Goal: Task Accomplishment & Management: Manage account settings

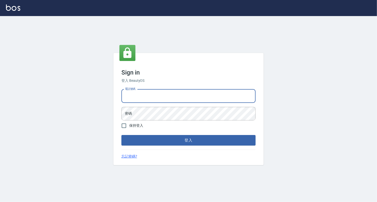
click at [190, 98] on input "電話號碼" at bounding box center [189, 96] width 134 height 14
type input "0989043922"
click at [122, 135] on button "登入" at bounding box center [189, 140] width 134 height 11
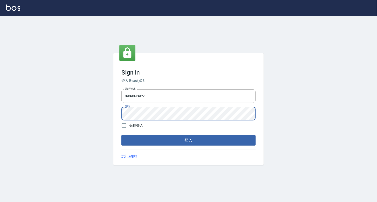
click at [122, 135] on button "登入" at bounding box center [189, 140] width 134 height 11
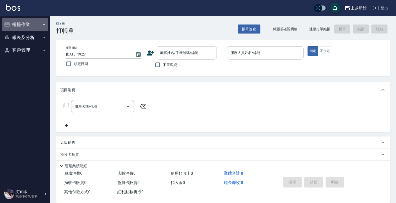
click at [35, 25] on button "櫃檯作業" at bounding box center [25, 24] width 46 height 13
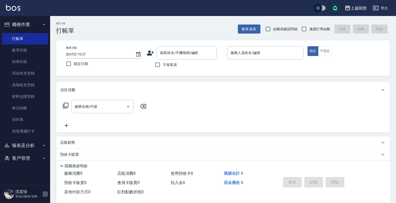
click at [20, 154] on button "客戶管理" at bounding box center [25, 158] width 46 height 13
click at [35, 169] on link "客戶列表" at bounding box center [25, 173] width 46 height 12
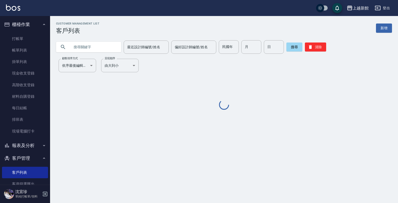
click at [88, 50] on input "text" at bounding box center [93, 47] width 47 height 14
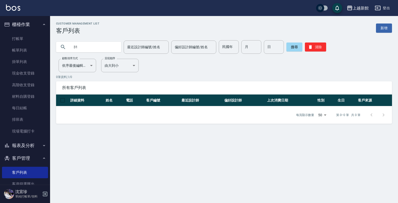
type input "3"
type input "2"
type input "3"
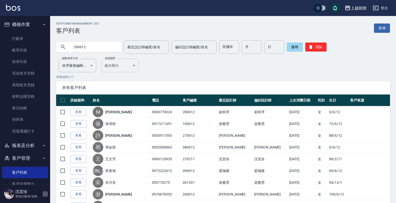
type input "290612"
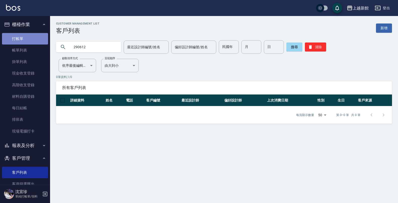
click at [36, 33] on link "打帳單" at bounding box center [25, 39] width 46 height 12
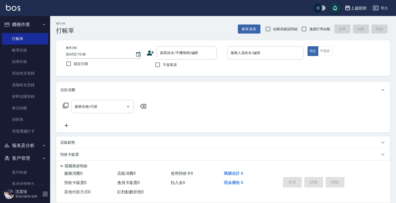
click at [149, 50] on icon at bounding box center [151, 53] width 8 height 8
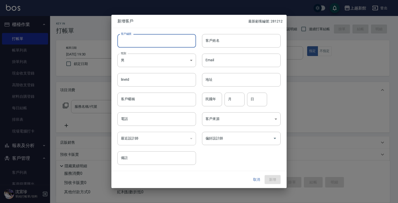
click at [156, 39] on input "客戶編號" at bounding box center [157, 41] width 79 height 14
type input "290912"
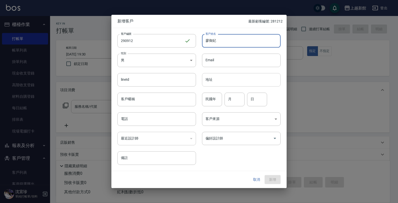
type input "廖御妃"
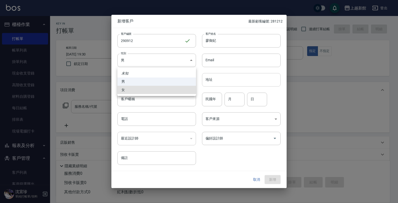
type input "FEMALE"
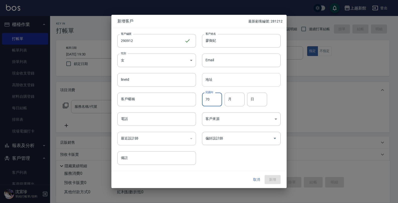
type input "70"
type input "06"
type input "12"
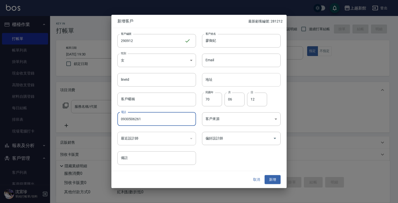
type input "0930506261"
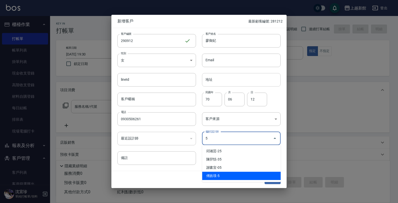
type input "傅旌瑛"
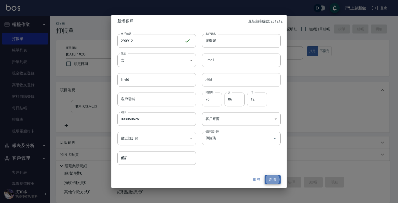
click at [265, 175] on button "新增" at bounding box center [273, 179] width 16 height 9
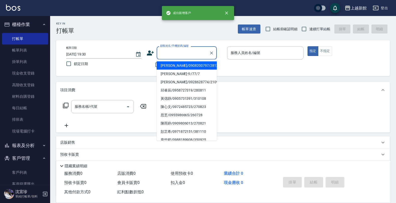
click at [178, 54] on input "顧客姓名/手機號碼/編號" at bounding box center [183, 53] width 48 height 9
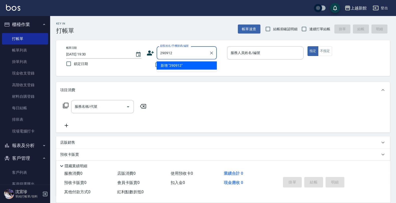
type input "290912"
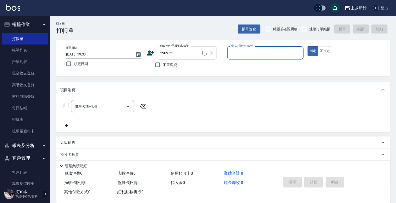
click at [308, 46] on button "指定" at bounding box center [313, 51] width 11 height 10
type button "true"
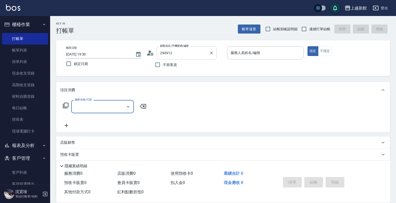
type input "廖御妃/0930506261/290912"
type input "旌瑛-5"
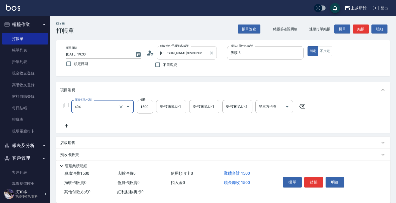
type input "設計染髮(404)"
type input "1480"
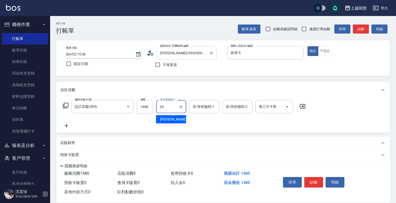
type input "小敏-24"
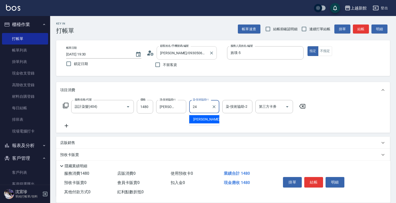
type input "小敏-24"
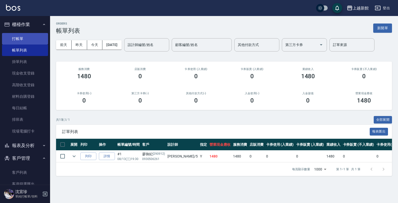
click at [23, 43] on link "打帳單" at bounding box center [25, 39] width 46 height 12
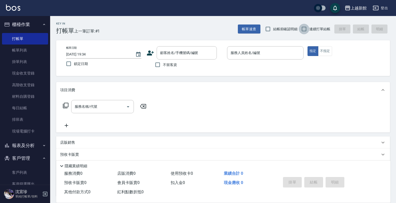
click at [309, 24] on input "連續打單結帳" at bounding box center [304, 29] width 11 height 11
checkbox input "true"
click at [149, 54] on icon at bounding box center [150, 53] width 7 height 5
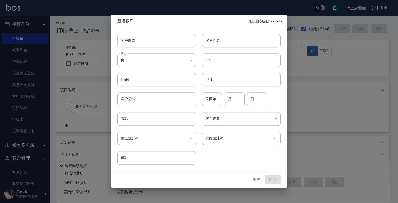
drag, startPoint x: 166, startPoint y: 43, endPoint x: 170, endPoint y: 41, distance: 5.1
click at [167, 43] on input "客戶編號" at bounding box center [157, 41] width 79 height 14
type input "310508"
type input "高幻千"
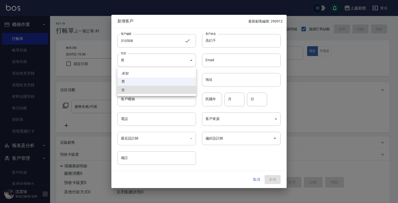
type input "FEMALE"
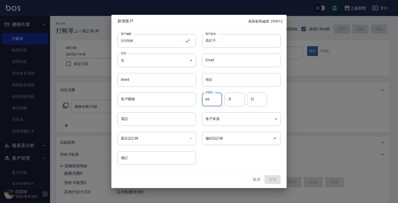
type input "89"
type input "05"
type input "08"
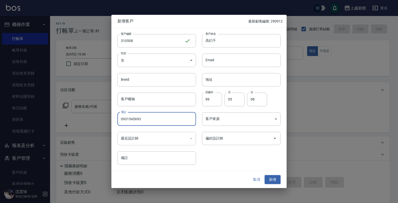
type input "0931545693"
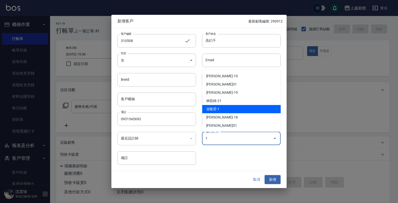
type input "游雅雲"
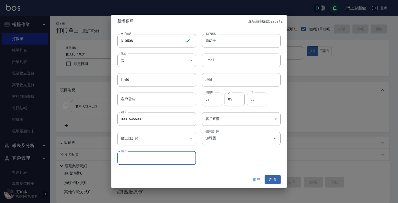
click at [265, 175] on button "新增" at bounding box center [273, 179] width 16 height 9
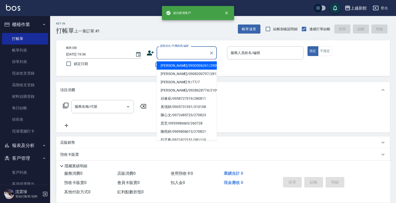
click at [185, 55] on input "顧客姓名/手機號碼/編號" at bounding box center [183, 53] width 48 height 9
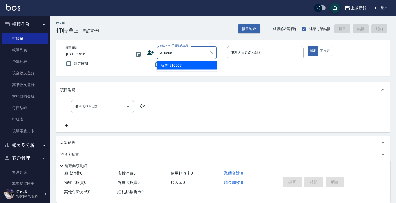
type input "310508"
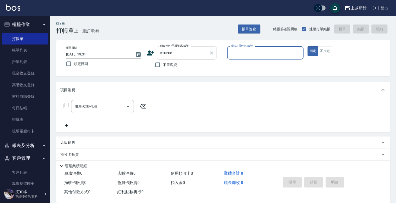
click at [308, 46] on button "指定" at bounding box center [313, 51] width 11 height 10
type button "true"
type input "高幻千/0931545693/310508"
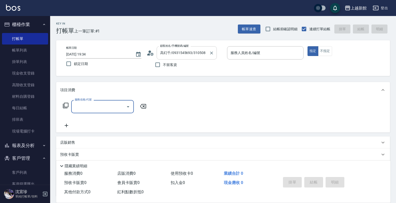
type input "蘿拉-1"
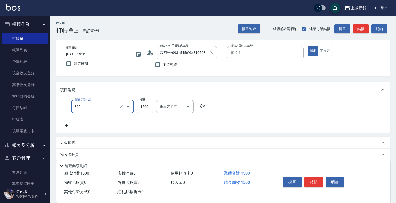
type input "設計燙髮(302)"
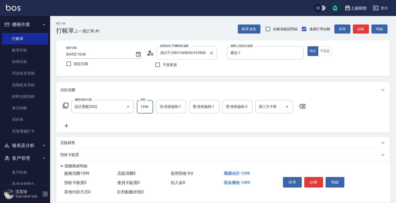
type input "1399"
type input "蘿拉-1"
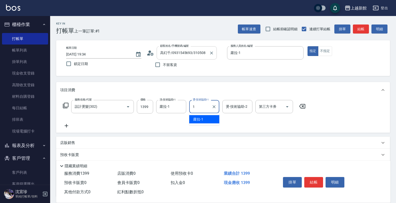
type input "蘿拉-1"
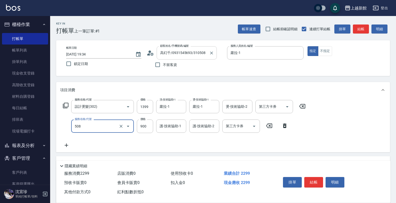
type input "松島再生髮敷護髮(508)"
click at [140, 126] on input "900" at bounding box center [145, 127] width 16 height 14
type input "1000"
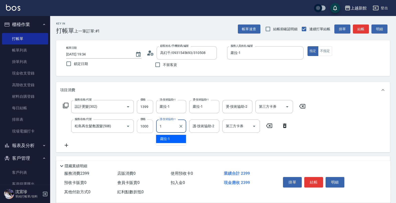
type input "蘿拉-1"
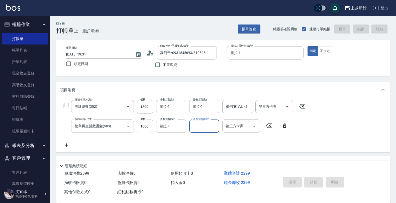
type input "2025/08/13 19:35"
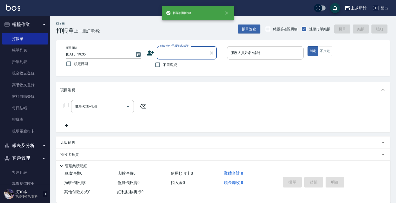
click at [147, 56] on icon at bounding box center [151, 53] width 8 height 8
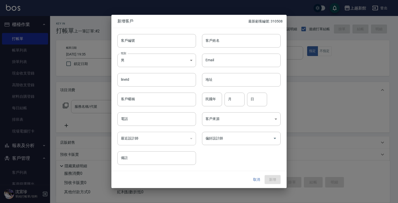
drag, startPoint x: 161, startPoint y: 40, endPoint x: 173, endPoint y: 32, distance: 14.6
click at [173, 32] on div "客戶編號 客戶編號" at bounding box center [154, 38] width 85 height 20
type input "261106"
type input "葉嘉雯"
type input "FEMALE"
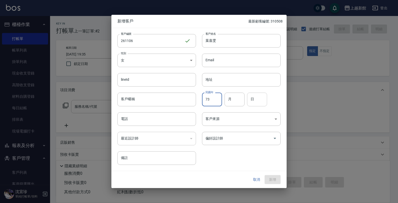
type input "73"
type input "11"
type input "06"
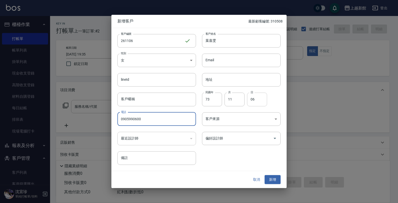
type input "0905990600"
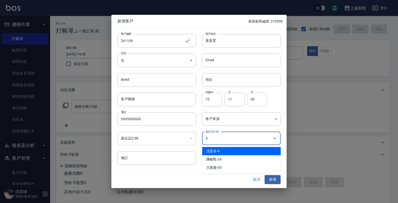
type input "沈宜珍"
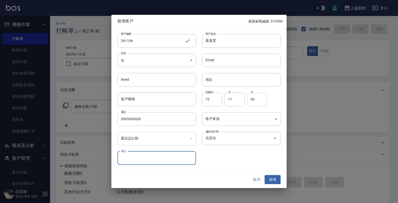
click at [265, 175] on button "新增" at bounding box center [273, 179] width 16 height 9
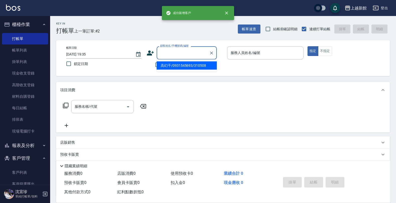
click at [183, 52] on input "顧客姓名/手機號碼/編號" at bounding box center [183, 53] width 48 height 9
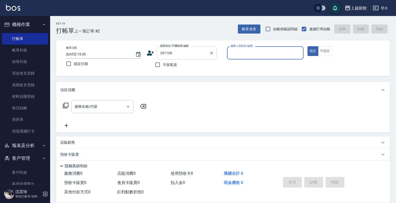
click at [308, 46] on button "指定" at bounding box center [313, 51] width 11 height 10
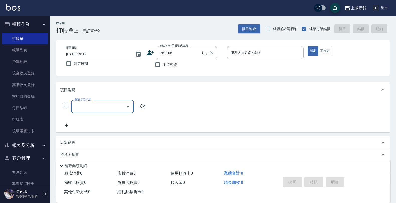
type input "葉嘉雯/0905990600/261106"
type input "宜珍-4"
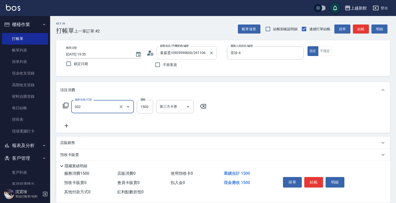
type input "設計燙髮(302)"
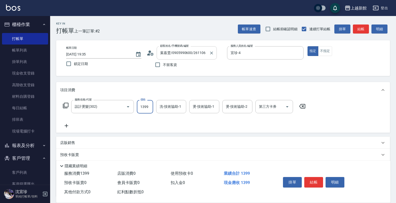
type input "1399"
type input "2"
type input "宜珍-4"
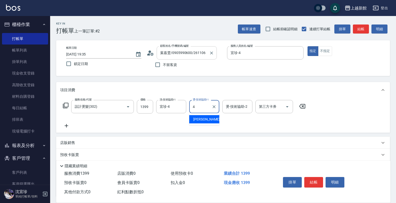
type input "宜珍-4"
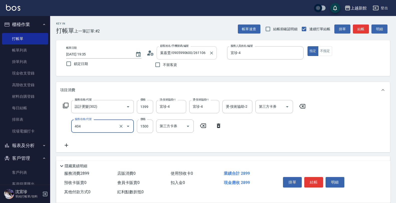
type input "設計染髮(404)"
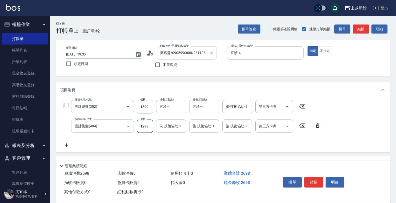
type input "1299"
type input "宜珍-4"
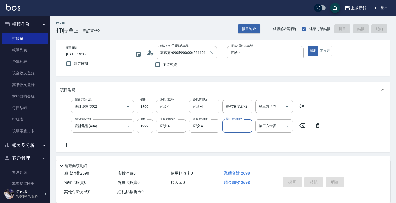
type input "2025/08/13 19:36"
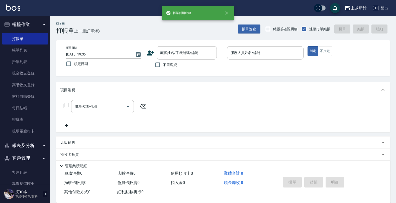
click at [148, 50] on icon at bounding box center [151, 53] width 8 height 8
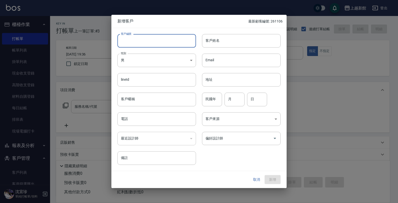
drag, startPoint x: 167, startPoint y: 35, endPoint x: 179, endPoint y: 35, distance: 12.0
click at [167, 35] on input "客戶編號" at bounding box center [157, 41] width 79 height 14
type input "290906"
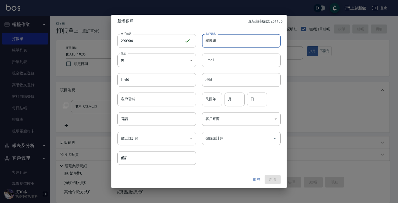
type input "羅麗娟"
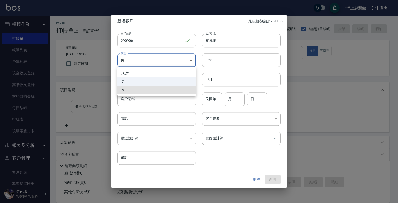
type input "FEMALE"
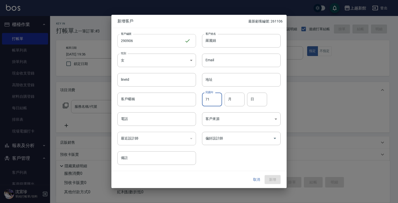
type input "71"
type input "09"
type input "06"
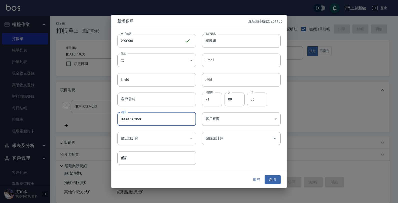
type input "0939737858"
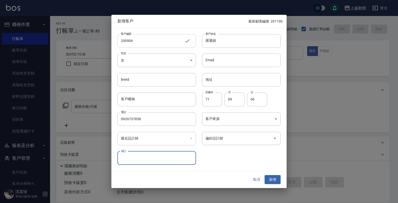
click at [265, 175] on button "新增" at bounding box center [273, 179] width 16 height 9
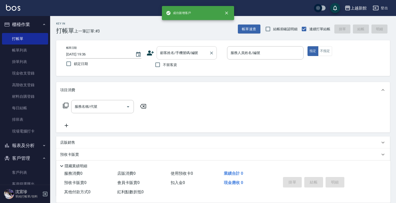
click at [172, 52] on input "顧客姓名/手機號碼/編號" at bounding box center [183, 53] width 48 height 9
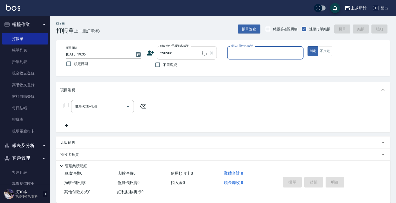
type input "羅麗娟/0939737858/290906"
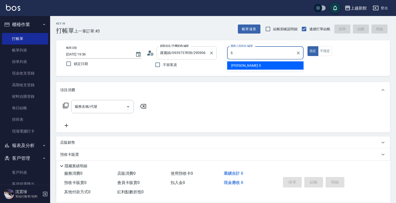
type input "旌瑛-5"
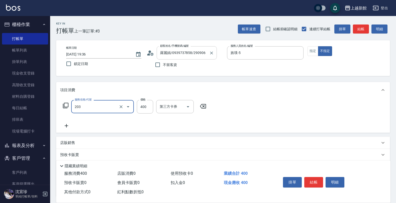
type input "指定單剪(203)"
type input "199"
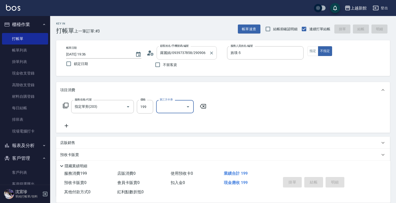
type input "2025/08/13 19:37"
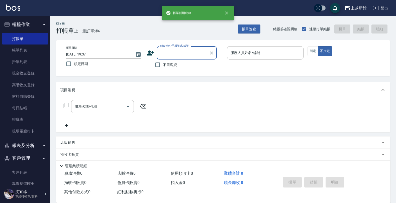
click at [149, 53] on icon at bounding box center [151, 53] width 8 height 8
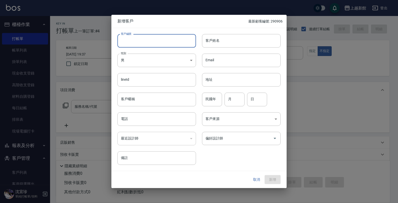
drag, startPoint x: 160, startPoint y: 41, endPoint x: 187, endPoint y: 32, distance: 29.2
click at [169, 40] on input "客戶編號" at bounding box center [157, 41] width 79 height 14
type input "310809"
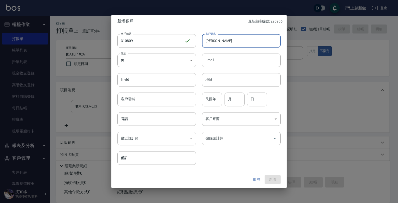
type input "林羽蓁"
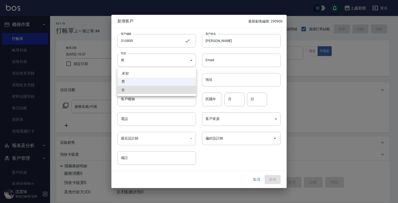
type input "FEMALE"
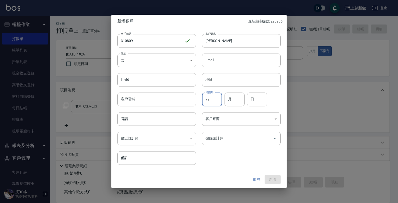
type input "79"
type input "08"
type input "09"
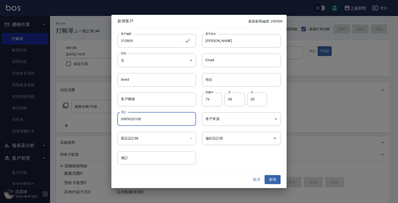
type input "0985020108"
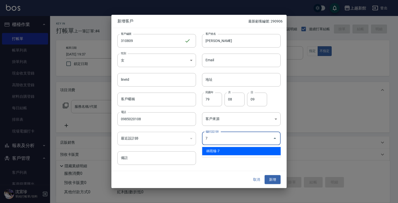
type input "林雨臻"
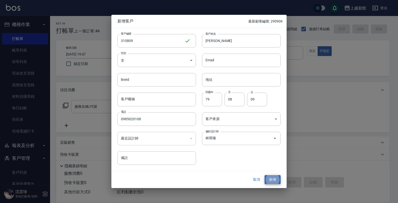
click at [265, 175] on button "新增" at bounding box center [273, 179] width 16 height 9
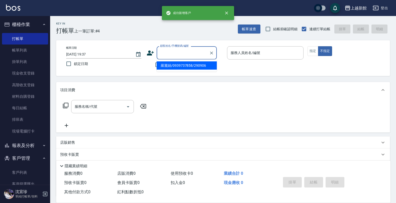
click at [170, 51] on input "顧客姓名/手機號碼/編號" at bounding box center [183, 53] width 48 height 9
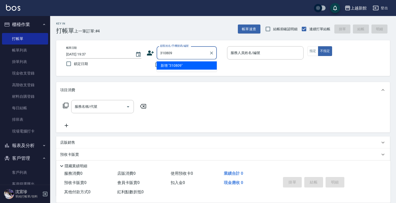
type input "310809"
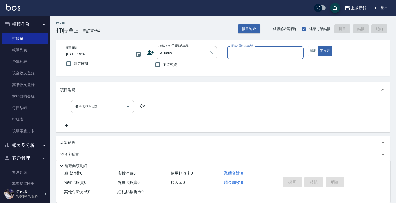
click at [318, 46] on button "不指定" at bounding box center [325, 51] width 14 height 10
type button "false"
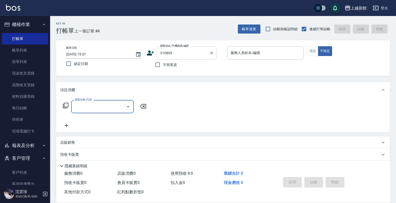
type input "林羽蓁/0985020108/310809"
type input "莫尼卡-7"
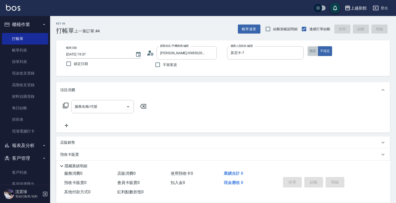
click at [312, 54] on button "指定" at bounding box center [313, 51] width 11 height 10
click at [99, 109] on input "服務名稱/代號" at bounding box center [98, 107] width 51 height 9
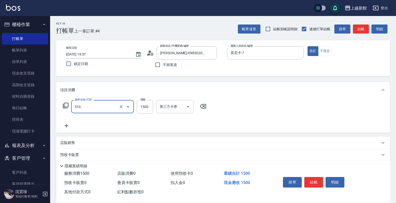
type input "5G護髮/含洗髮(510)"
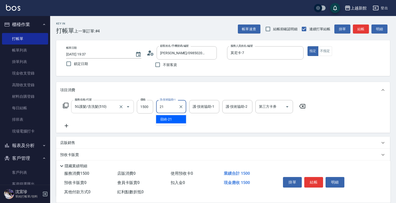
type input "容綺-21"
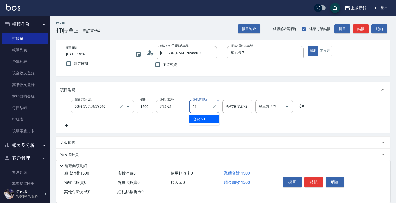
type input "容綺-21"
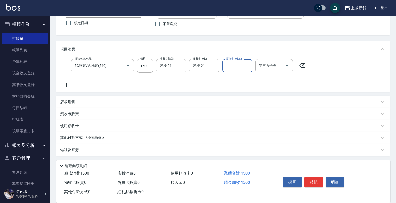
scroll to position [41, 0]
click at [70, 103] on p "店販銷售" at bounding box center [67, 101] width 15 height 5
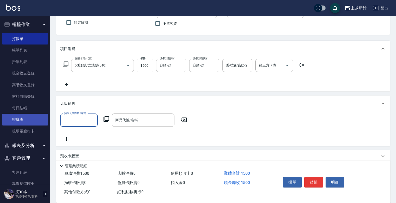
scroll to position [0, 0]
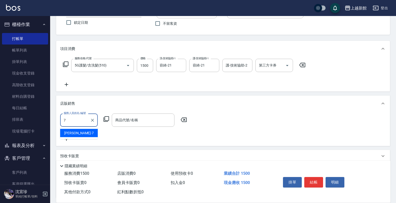
type input "莫尼卡-7"
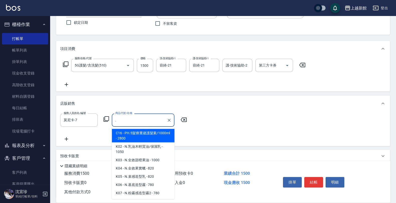
type input "."
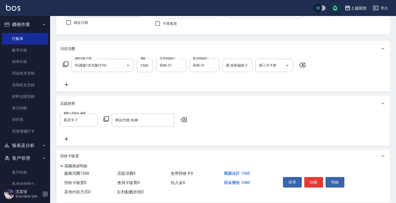
click at [105, 121] on icon at bounding box center [107, 120] width 6 height 6
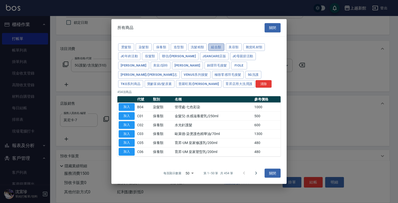
click at [218, 51] on button "組合類" at bounding box center [217, 47] width 16 height 8
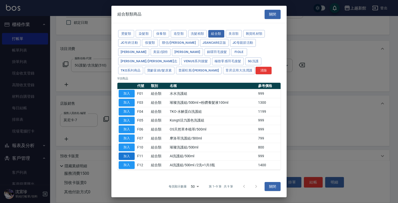
click at [129, 153] on button "加入" at bounding box center [127, 157] width 16 height 8
type input "Ai洗護組/500ml"
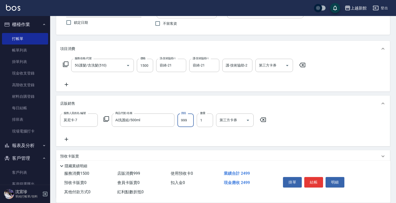
click at [180, 122] on input "999" at bounding box center [185, 121] width 16 height 14
type input "1000"
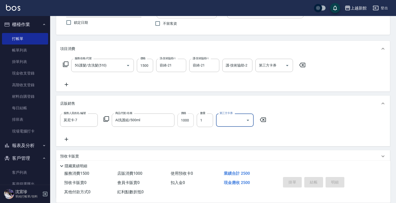
type input "2025/08/13 19:38"
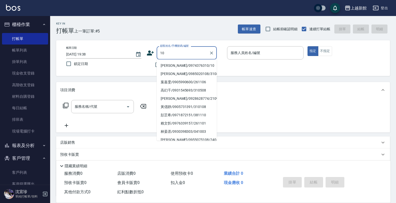
type input "瑪莎/0974376310/10"
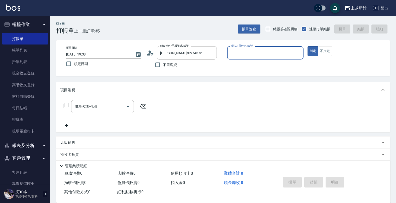
type input "瑪沙-10"
click at [308, 46] on button "指定" at bounding box center [313, 51] width 11 height 10
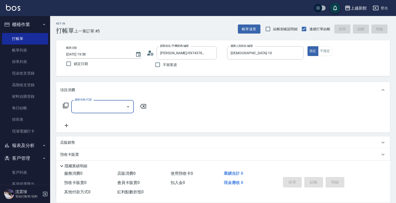
click at [83, 107] on input "服務名稱/代號" at bounding box center [98, 107] width 51 height 9
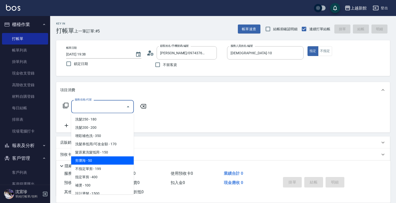
click at [99, 159] on span "剪瀏海 - 50" at bounding box center [102, 161] width 63 height 8
type input "剪瀏海(201)"
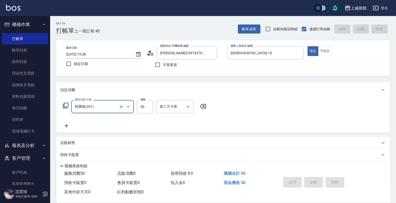
type input "2025/08/13 19:39"
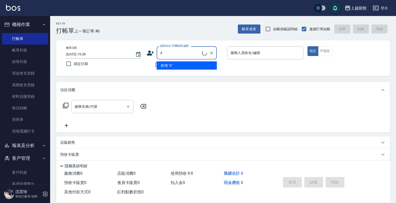
type input "宜珍/0968463806/4"
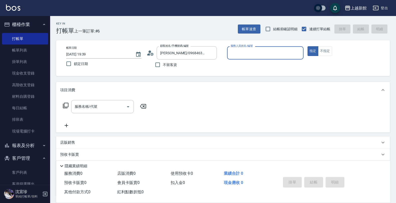
type input "宜珍-4"
click at [308, 46] on button "指定" at bounding box center [313, 51] width 11 height 10
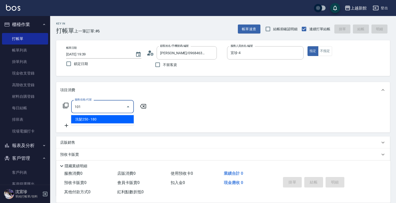
type input "洗髮250(101)"
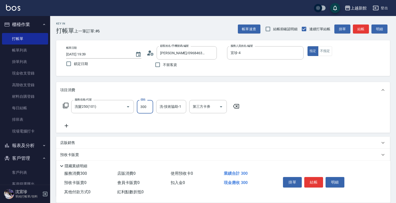
type input "300"
type input "宜珍-4"
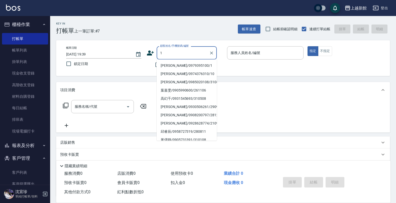
type input "Lora/0979395100/1"
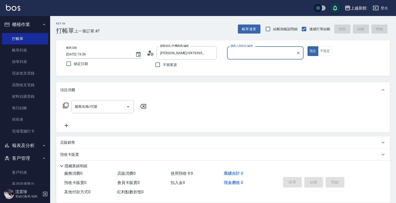
type input "蘿拉-1"
click at [308, 46] on button "指定" at bounding box center [313, 51] width 11 height 10
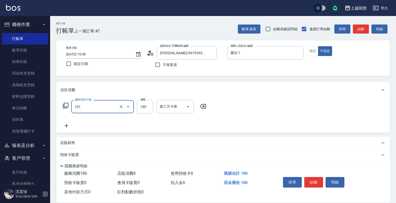
type input "洗髮250(101)"
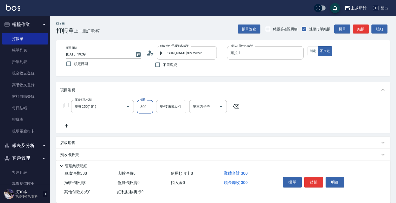
type input "300"
type input "小敏-24"
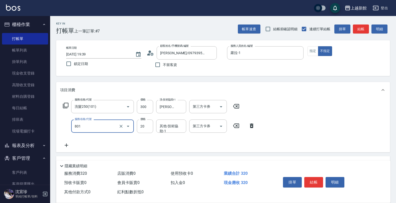
type input "潤絲(801)"
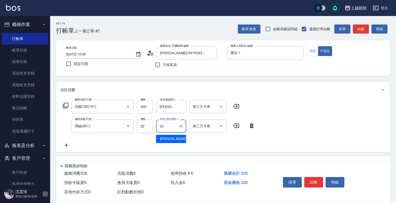
type input "小敏-24"
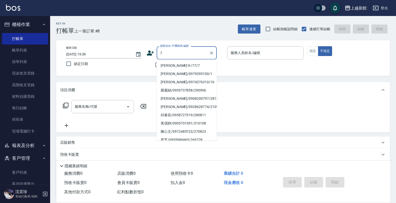
type input "莫尼卡/77/7"
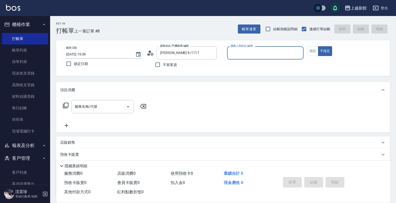
click at [318, 46] on button "不指定" at bounding box center [325, 51] width 14 height 10
type input "莫尼卡-7"
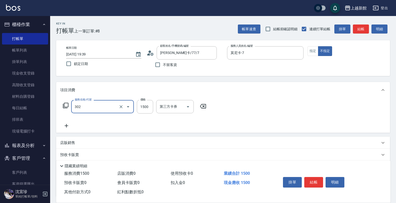
type input "設計燙髮(302)"
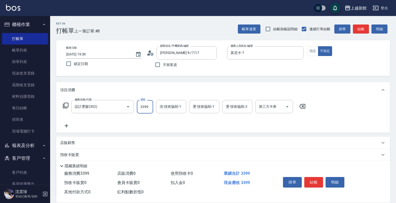
type input "3399"
type input "容綺-21"
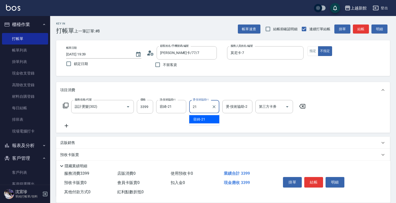
type input "容綺-21"
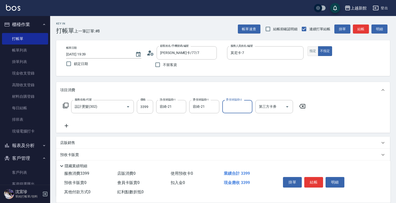
click at [313, 54] on button "指定" at bounding box center [313, 51] width 11 height 10
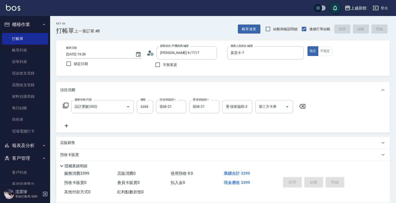
type input "2025/08/13 19:40"
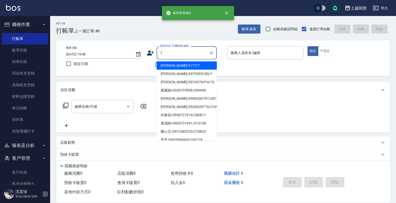
type input "莫尼卡/77/7"
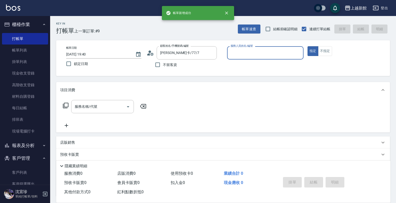
click at [308, 46] on button "指定" at bounding box center [313, 51] width 11 height 10
type input "莫尼卡-7"
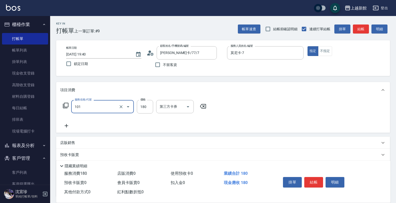
type input "洗髮250(101)"
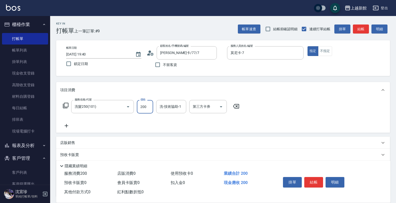
type input "200"
type input "容綺-21"
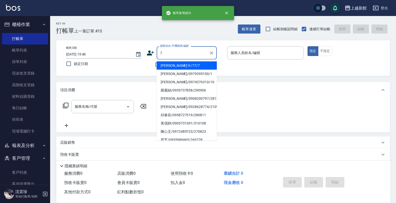
type input "莫尼卡/77/7"
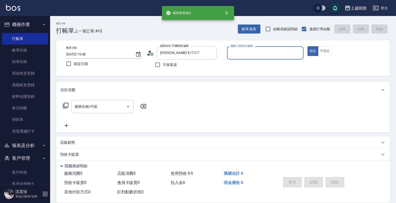
click at [308, 46] on button "指定" at bounding box center [313, 51] width 11 height 10
type input "莫尼卡-7"
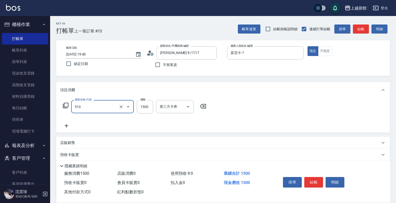
type input "5G護髮/含洗髮(510)"
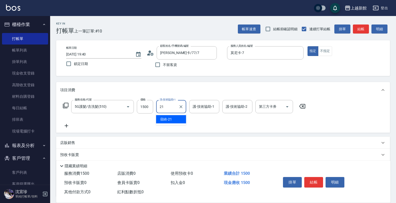
type input "容綺-21"
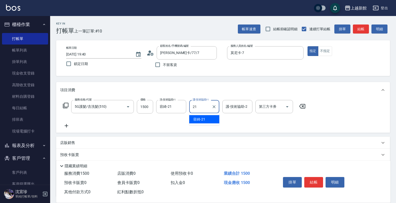
type input "容綺-21"
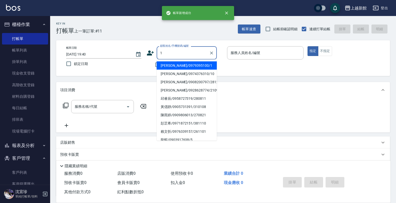
type input "Lora/0979395100/1"
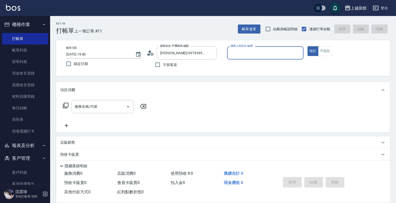
click at [308, 46] on button "指定" at bounding box center [313, 51] width 11 height 10
type input "蘿拉-1"
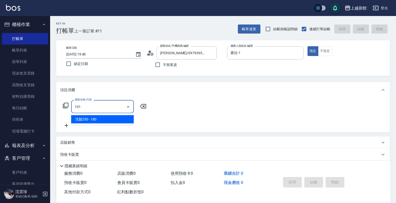
type input "洗髮250(101)"
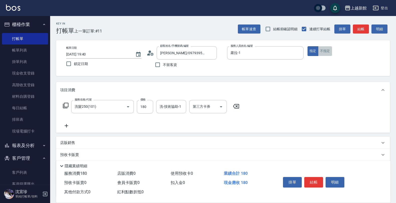
click at [327, 54] on button "不指定" at bounding box center [325, 51] width 14 height 10
click at [140, 109] on input "180" at bounding box center [145, 107] width 16 height 14
type input "300"
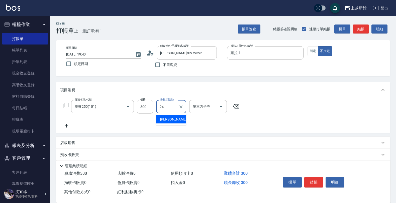
type input "小敏-24"
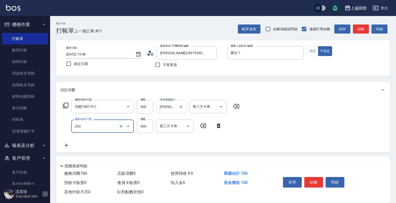
type input "指定單剪(203)"
type input "199"
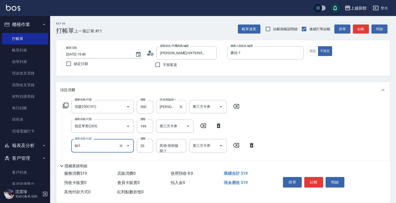
type input "潤絲(801)"
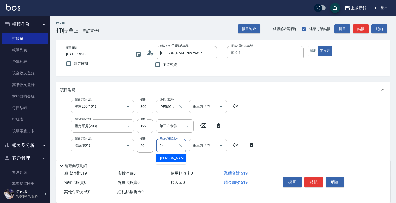
type input "小敏-24"
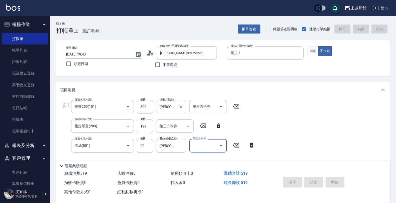
type input "2025/08/13 19:42"
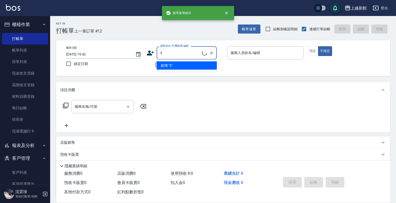
type input "龍蝦/0903917638/5"
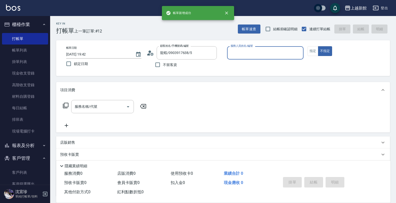
type input "旌瑛-5"
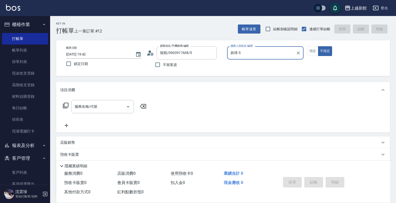
click at [318, 46] on button "不指定" at bounding box center [325, 51] width 14 height 10
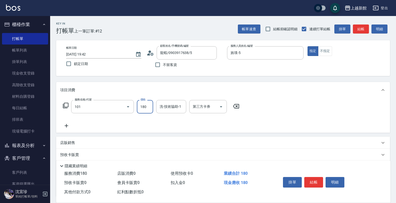
type input "洗髮250(101)"
type input "200"
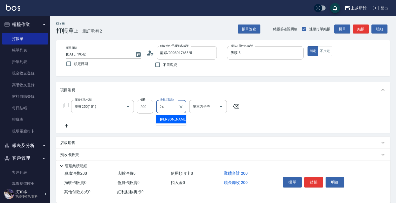
type input "小敏-24"
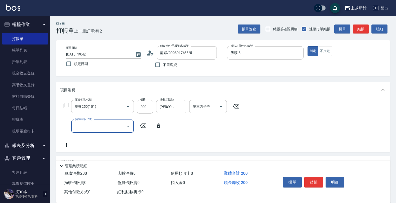
click at [83, 127] on input "服務名稱/代號" at bounding box center [98, 126] width 51 height 9
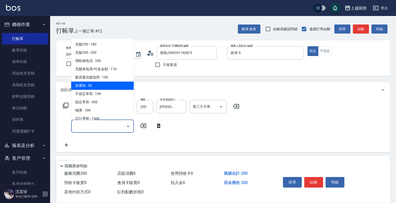
click at [91, 83] on span "剪瀏海 - 50" at bounding box center [102, 86] width 63 height 8
type input "剪瀏海(201)"
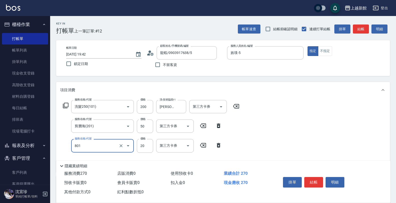
type input "潤絲(801)"
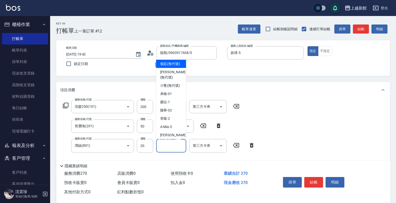
drag, startPoint x: 163, startPoint y: 145, endPoint x: 157, endPoint y: 146, distance: 6.3
click at [161, 143] on input "其他-技術協助-1" at bounding box center [171, 146] width 26 height 9
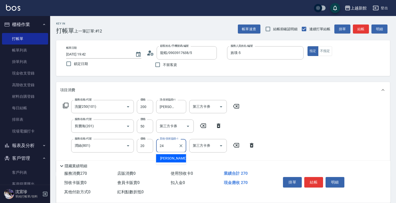
type input "小敏-24"
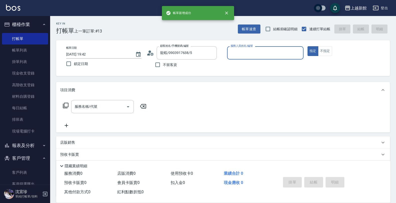
click at [308, 46] on button "指定" at bounding box center [313, 51] width 11 height 10
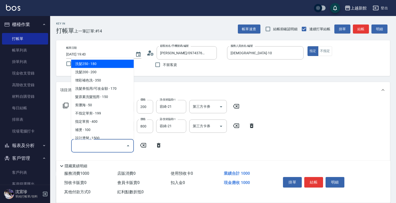
click at [84, 148] on input "服務名稱/代號" at bounding box center [98, 146] width 51 height 9
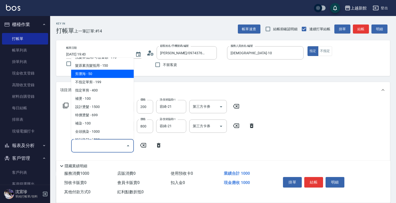
scroll to position [63, 0]
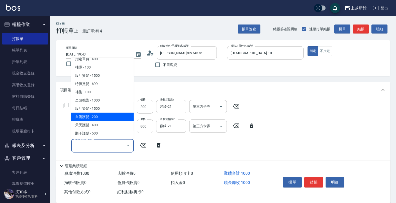
click at [81, 116] on span "自備護髮 - 200" at bounding box center [102, 117] width 63 height 8
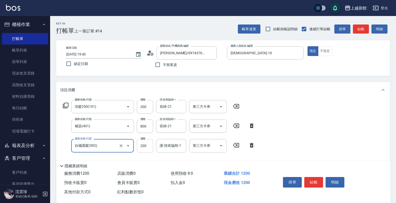
click at [146, 146] on input "200" at bounding box center [145, 146] width 16 height 14
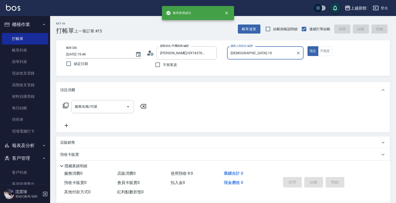
click at [308, 46] on button "指定" at bounding box center [313, 51] width 11 height 10
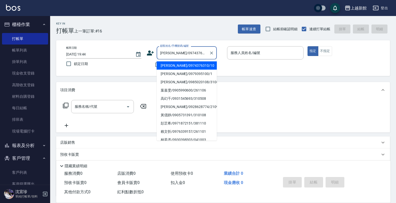
click at [308, 46] on button "指定" at bounding box center [313, 51] width 11 height 10
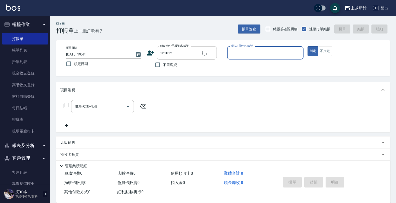
click at [308, 46] on button "指定" at bounding box center [313, 51] width 11 height 10
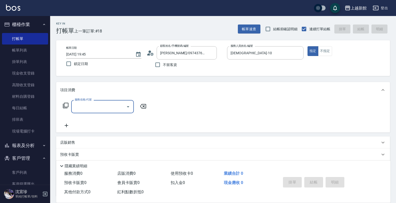
click at [83, 103] on input "服務名稱/代號" at bounding box center [98, 107] width 51 height 9
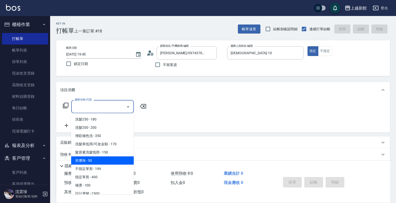
click at [98, 161] on span "剪瀏海 - 50" at bounding box center [102, 161] width 63 height 8
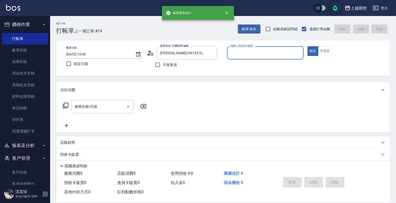
click at [308, 46] on button "指定" at bounding box center [313, 51] width 11 height 10
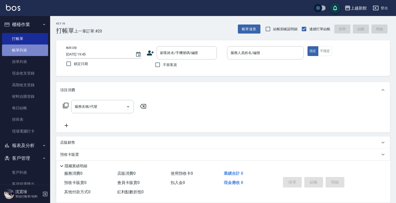
click at [29, 53] on link "帳單列表" at bounding box center [25, 51] width 46 height 12
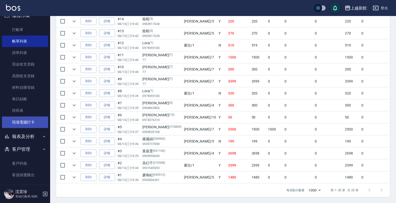
scroll to position [13, 0]
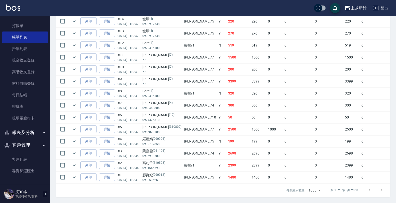
click at [35, 133] on button "報表及分析" at bounding box center [25, 132] width 46 height 13
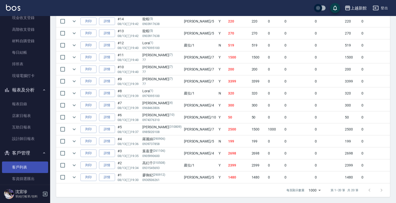
scroll to position [63, 0]
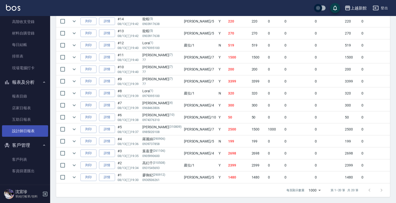
click at [26, 129] on link "設計師日報表" at bounding box center [25, 132] width 46 height 12
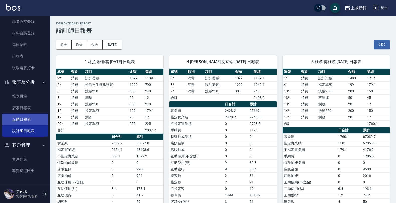
click at [27, 117] on link "互助日報表" at bounding box center [25, 120] width 46 height 12
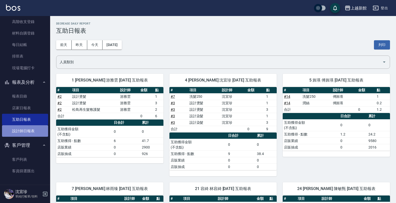
click at [26, 128] on link "設計師日報表" at bounding box center [25, 132] width 46 height 12
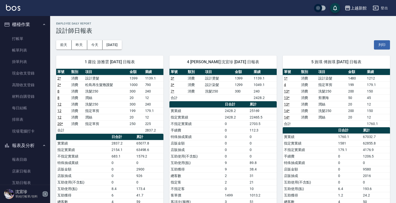
click at [45, 197] on icon "button" at bounding box center [45, 194] width 6 height 6
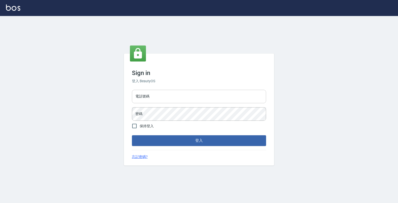
click at [180, 97] on input "電話號碼" at bounding box center [199, 97] width 134 height 14
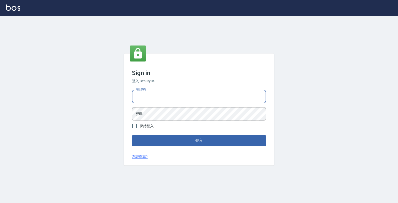
click at [241, 100] on input "電話號碼" at bounding box center [199, 97] width 134 height 14
type input "0933303551"
click at [132, 136] on button "登入" at bounding box center [199, 141] width 134 height 11
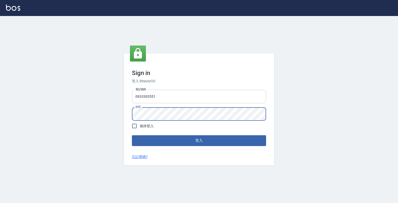
click at [132, 136] on button "登入" at bounding box center [199, 141] width 134 height 11
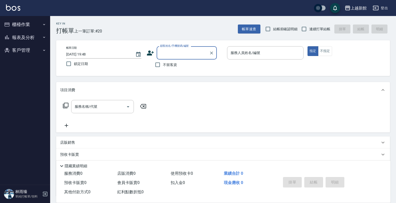
click at [31, 33] on button "報表及分析" at bounding box center [25, 37] width 46 height 13
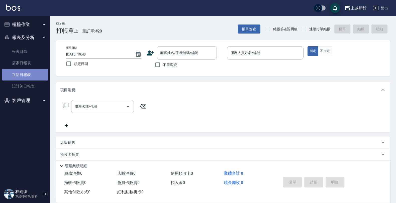
click at [29, 75] on link "互助日報表" at bounding box center [25, 75] width 46 height 12
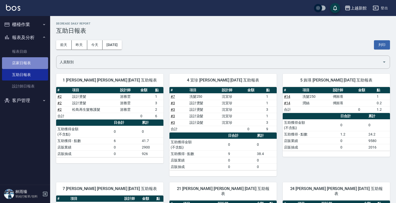
click at [39, 58] on link "店家日報表" at bounding box center [25, 63] width 46 height 12
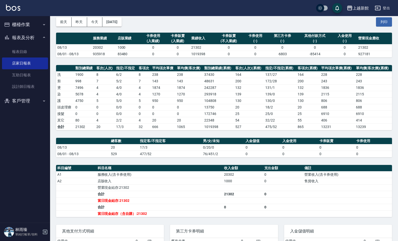
scroll to position [31, 0]
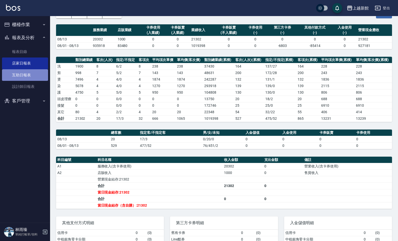
click at [38, 73] on link "互助日報表" at bounding box center [25, 75] width 46 height 12
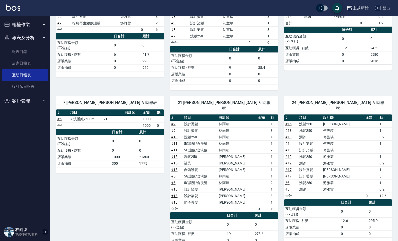
scroll to position [105, 0]
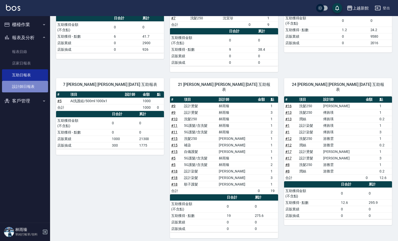
click at [30, 86] on link "設計師日報表" at bounding box center [25, 87] width 46 height 12
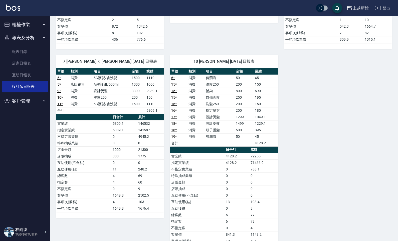
scroll to position [221, 0]
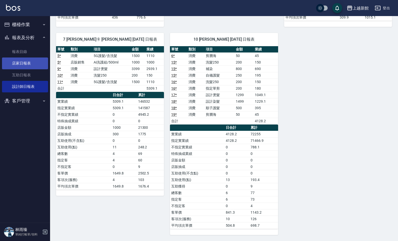
click at [34, 59] on link "店家日報表" at bounding box center [25, 63] width 46 height 12
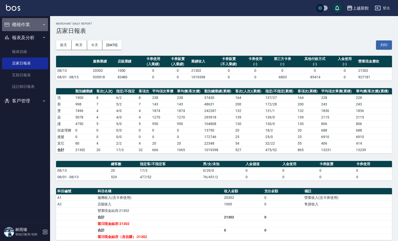
click at [13, 20] on button "櫃檯作業" at bounding box center [25, 24] width 46 height 13
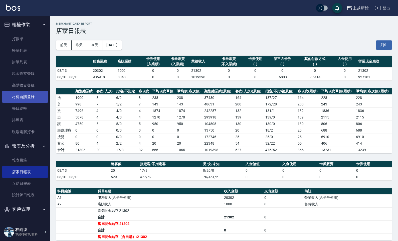
click at [30, 95] on link "材料自購登錄" at bounding box center [25, 97] width 46 height 12
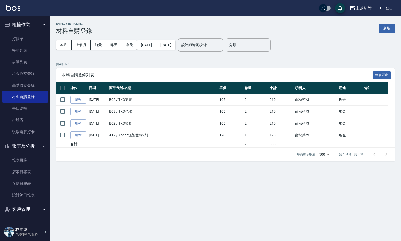
click at [395, 29] on div "Employee Picking 材料自購登錄 新增 本月 上個月 前天 昨天 今天 2025/08/01 2025/08/13 設計師編號/姓名 設計師編號…" at bounding box center [225, 91] width 351 height 151
click at [393, 29] on button "新增" at bounding box center [387, 28] width 16 height 9
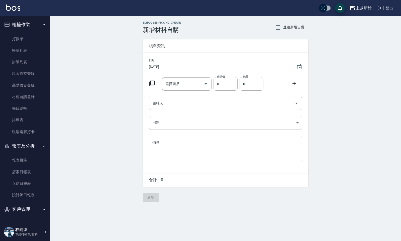
click at [153, 83] on icon at bounding box center [152, 83] width 6 height 6
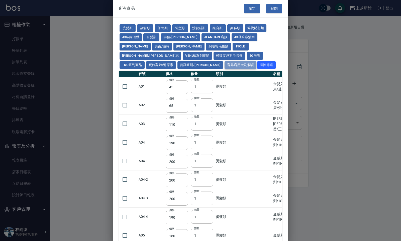
click at [231, 61] on button "育昇店用大洗潤護" at bounding box center [241, 65] width 32 height 8
type input "160"
type input "170"
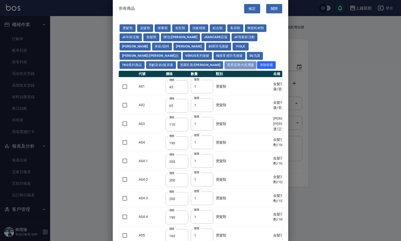
type input "170"
type input "180"
type input "165"
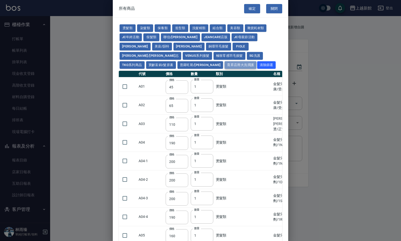
type input "180"
type input "165"
type input "170"
type input "190"
type input "170"
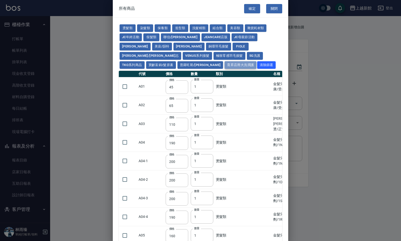
type input "200"
type input "110"
type input "185"
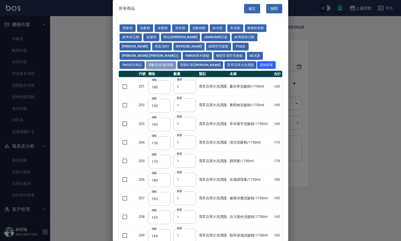
click at [176, 61] on button "寶齡富錦/髮原素" at bounding box center [161, 65] width 30 height 8
type input "319"
type input "254"
type input "1099"
type input "640"
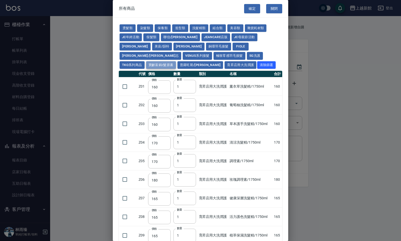
type input "640"
type input "481"
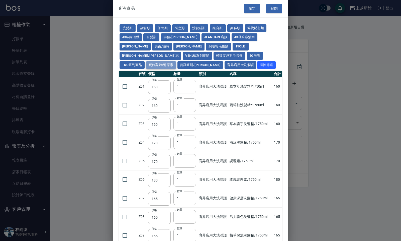
type input "481"
type input "317"
type input "308"
type input "1196"
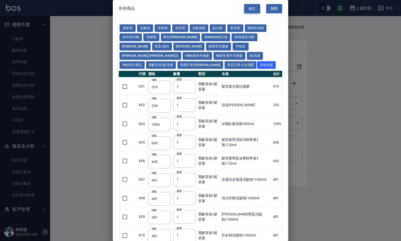
click at [246, 8] on button "確定" at bounding box center [252, 8] width 16 height 9
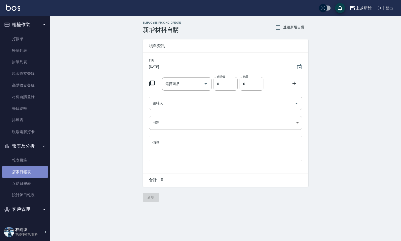
click at [17, 173] on link "店家日報表" at bounding box center [25, 172] width 46 height 12
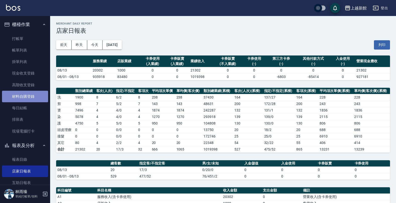
click at [29, 98] on link "材料自購登錄" at bounding box center [25, 97] width 46 height 12
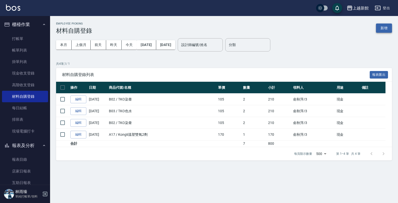
click at [387, 28] on button "新增" at bounding box center [384, 28] width 16 height 9
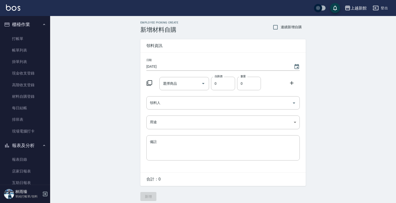
click at [149, 84] on icon at bounding box center [149, 83] width 6 height 6
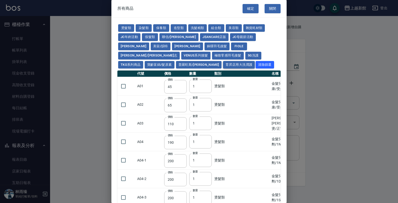
click at [227, 61] on button "育昇店用大洗潤護" at bounding box center [239, 65] width 32 height 8
type input "160"
type input "170"
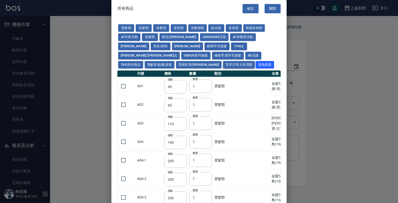
type input "170"
type input "180"
type input "165"
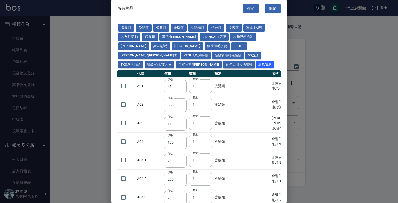
type input "180"
type input "165"
type input "170"
type input "190"
type input "170"
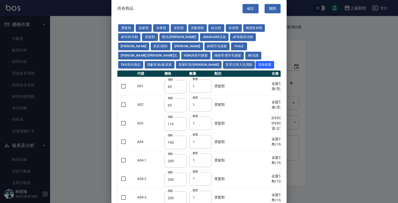
type input "200"
type input "110"
type input "185"
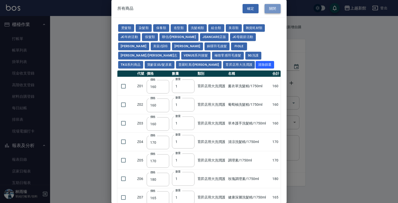
click at [271, 8] on button "關閉" at bounding box center [273, 8] width 16 height 9
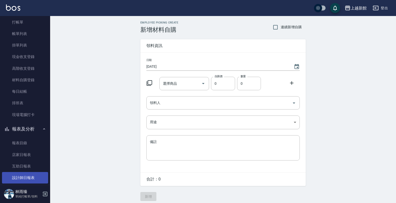
scroll to position [31, 0]
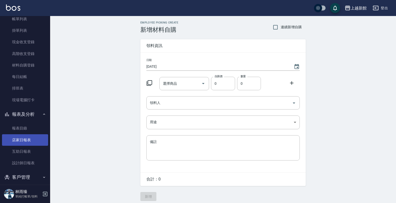
click at [27, 136] on link "店家日報表" at bounding box center [25, 141] width 46 height 12
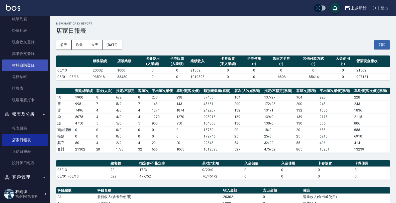
click at [15, 62] on link "材料自購登錄" at bounding box center [25, 66] width 46 height 12
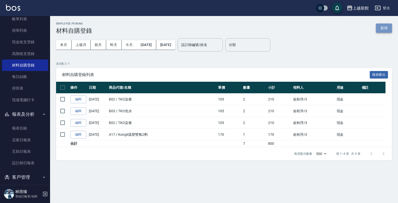
click at [384, 29] on button "新增" at bounding box center [384, 28] width 16 height 9
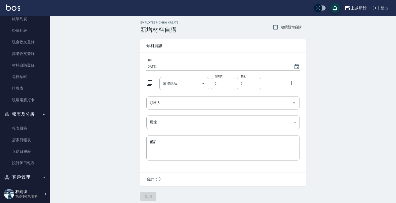
click at [148, 83] on icon at bounding box center [150, 83] width 6 height 6
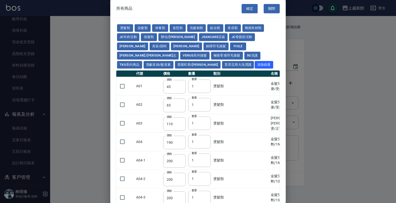
click at [151, 81] on td "A01" at bounding box center [148, 86] width 27 height 19
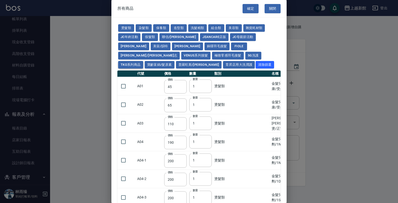
click at [141, 61] on button "TKO系列商品" at bounding box center [130, 65] width 25 height 8
type input "407"
type input "420"
type input "1300"
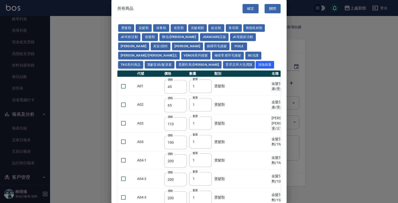
type input "50"
type input "500"
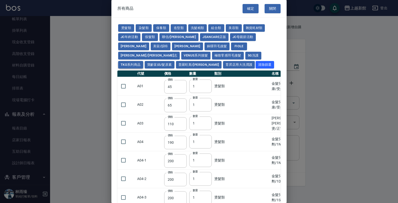
type input "500"
type input "200"
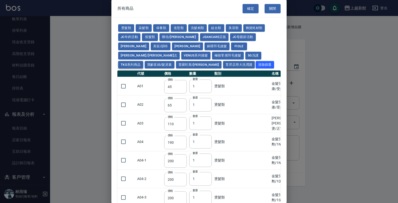
type input "200"
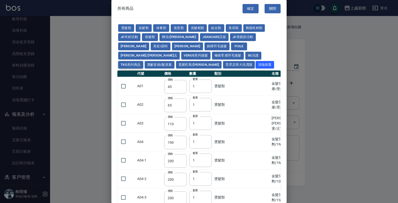
type input "200"
type input "420"
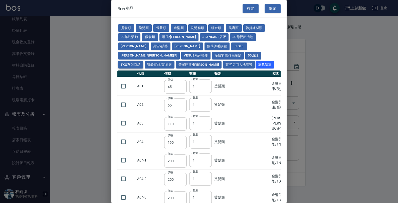
type input "420"
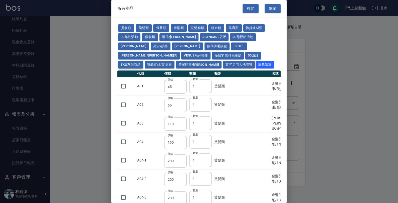
type input "420"
type input "150"
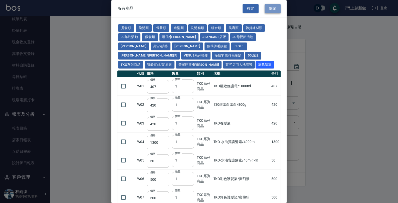
click at [275, 8] on button "關閉" at bounding box center [273, 8] width 16 height 9
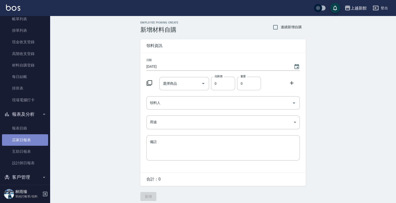
click at [31, 142] on link "店家日報表" at bounding box center [25, 141] width 46 height 12
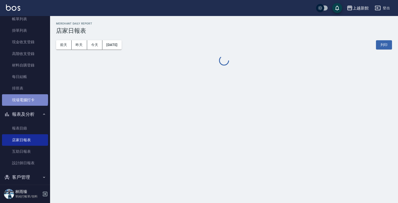
click at [25, 99] on link "現場電腦打卡" at bounding box center [25, 100] width 46 height 12
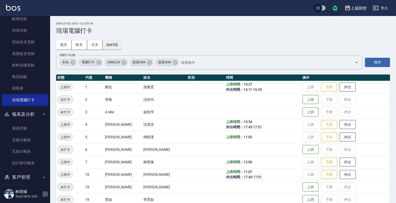
click at [112, 44] on button "[DATE]" at bounding box center [112, 44] width 19 height 9
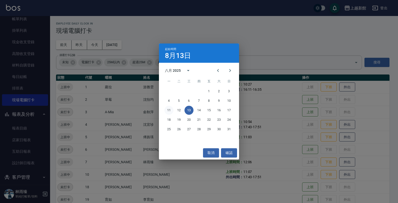
click at [171, 110] on button "11" at bounding box center [169, 110] width 9 height 9
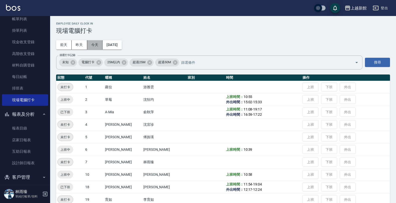
click at [97, 48] on button "今天" at bounding box center [95, 44] width 16 height 9
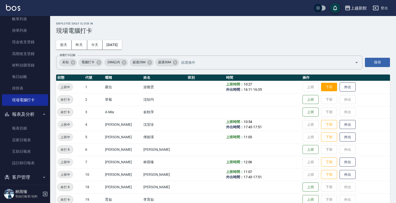
click at [321, 90] on button "下班" at bounding box center [329, 87] width 16 height 9
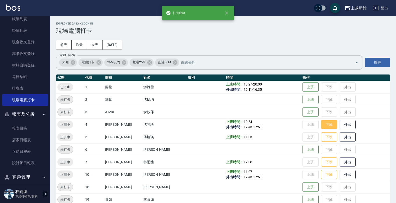
click at [321, 129] on button "下班" at bounding box center [329, 125] width 16 height 9
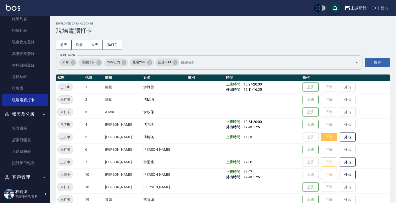
click at [322, 137] on button "下班" at bounding box center [329, 137] width 16 height 9
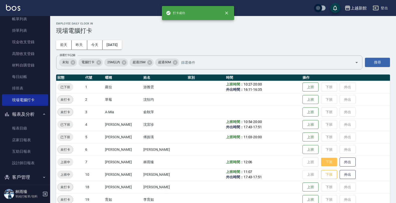
click at [323, 165] on button "下班" at bounding box center [329, 162] width 16 height 9
click at [322, 173] on button "下班" at bounding box center [329, 175] width 16 height 9
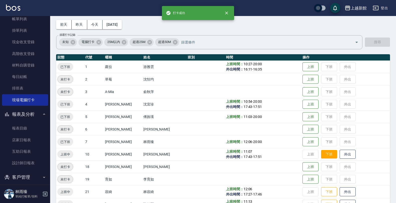
scroll to position [31, 0]
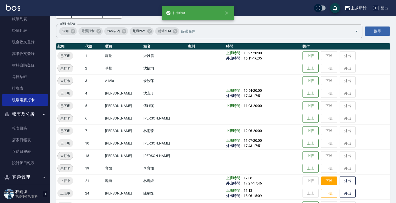
click at [321, 178] on button "下班" at bounding box center [329, 181] width 16 height 9
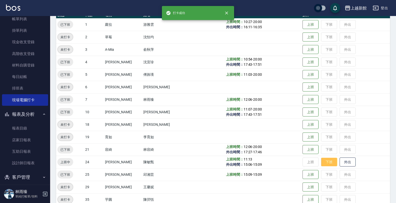
click at [321, 164] on button "下班" at bounding box center [329, 162] width 16 height 9
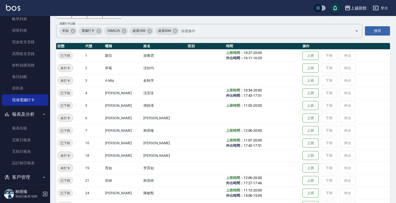
scroll to position [94, 0]
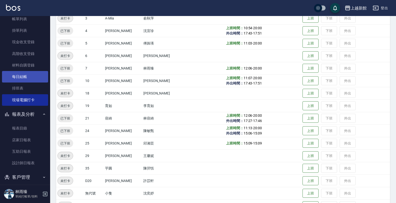
click at [23, 77] on link "每日結帳" at bounding box center [25, 77] width 46 height 12
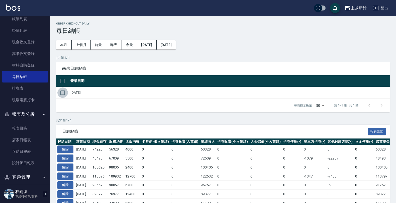
click at [67, 93] on input "checkbox" at bounding box center [62, 93] width 11 height 11
checkbox input "true"
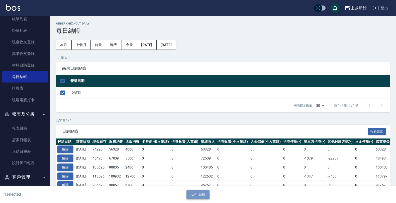
click at [207, 199] on button "結帳" at bounding box center [197, 194] width 23 height 9
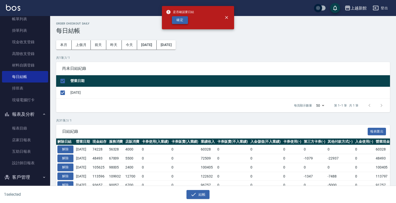
click at [183, 20] on button "確定" at bounding box center [180, 20] width 16 height 8
checkbox input "false"
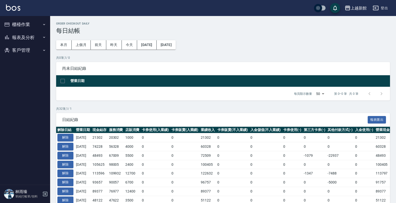
click at [20, 36] on button "報表及分析" at bounding box center [25, 37] width 46 height 13
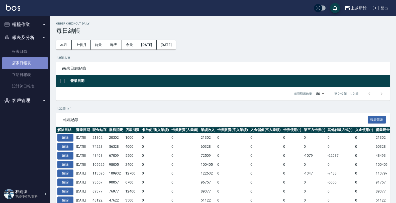
click at [15, 64] on link "店家日報表" at bounding box center [25, 63] width 46 height 12
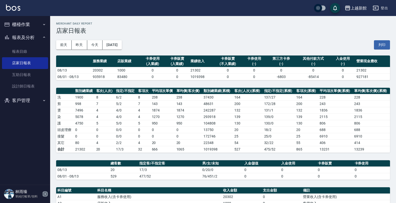
click at [42, 193] on icon "button" at bounding box center [45, 194] width 6 height 6
